Goal: Use online tool/utility: Utilize a website feature to perform a specific function

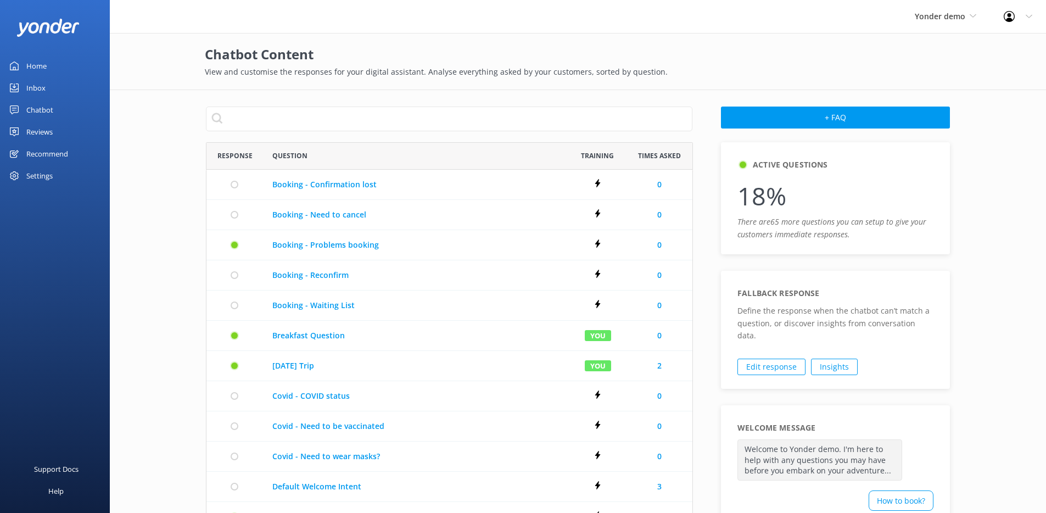
scroll to position [624, 478]
click at [40, 105] on div "Chatbot" at bounding box center [39, 110] width 27 height 22
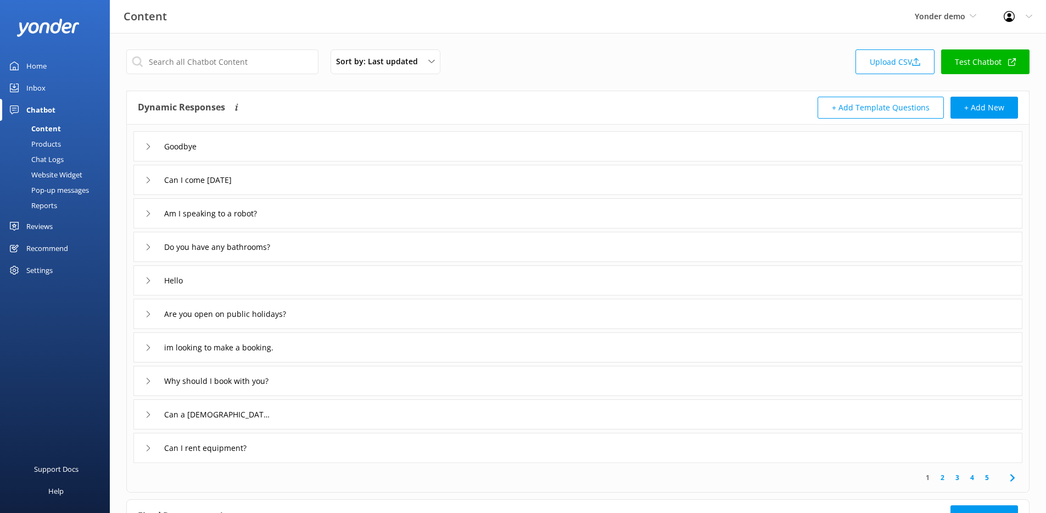
click at [991, 59] on link "Test Chatbot" at bounding box center [985, 61] width 88 height 25
